Goal: Task Accomplishment & Management: Manage account settings

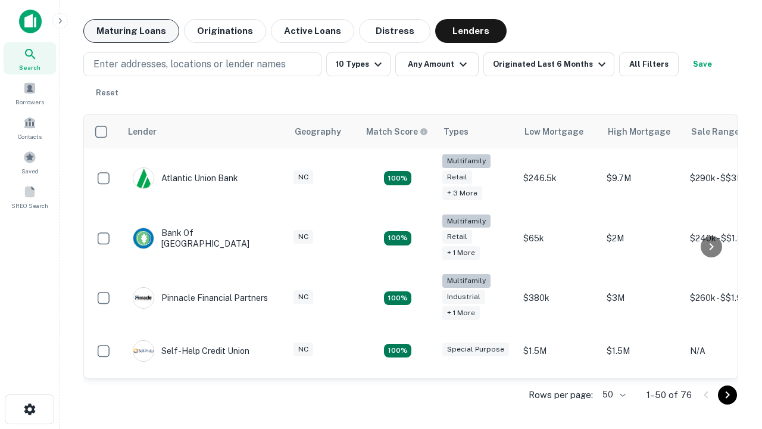
click at [131, 31] on button "Maturing Loans" at bounding box center [131, 31] width 96 height 24
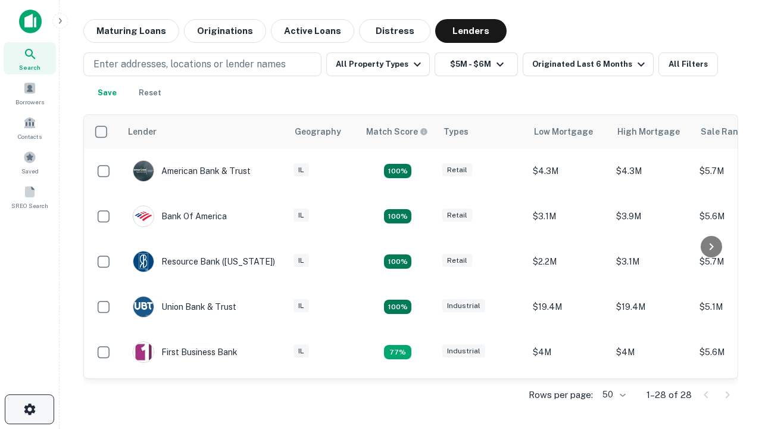
click at [29, 409] on icon "button" at bounding box center [30, 409] width 14 height 14
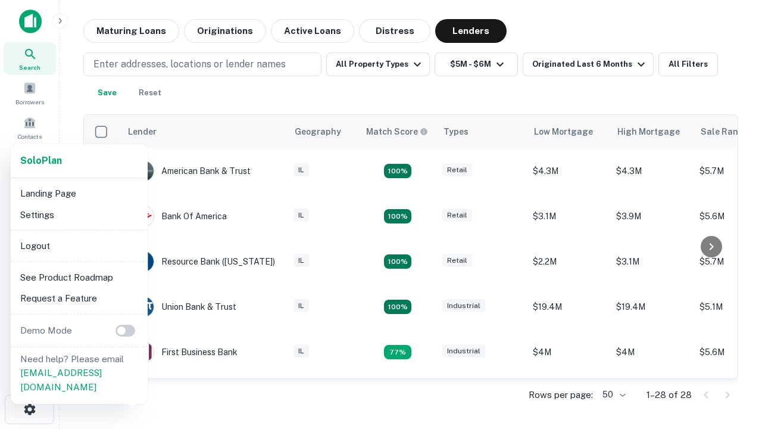
click at [79, 245] on li "Logout" at bounding box center [78, 245] width 127 height 21
